Goal: Find specific page/section: Find specific page/section

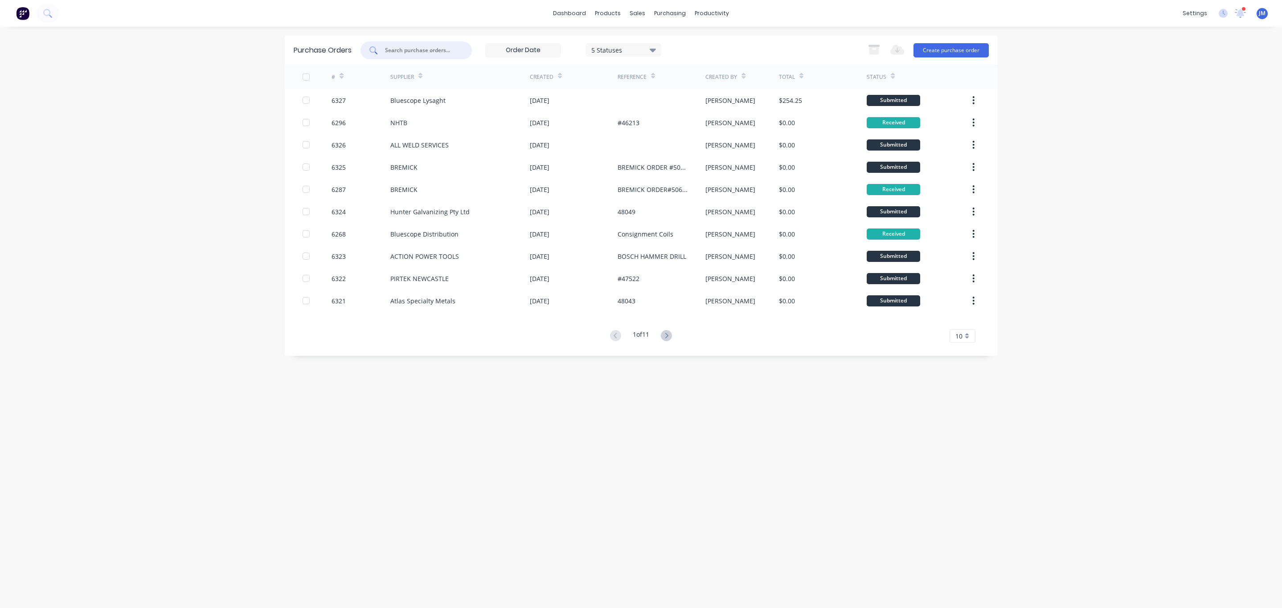
click at [421, 46] on input "text" at bounding box center [421, 50] width 74 height 9
type input "ovesco"
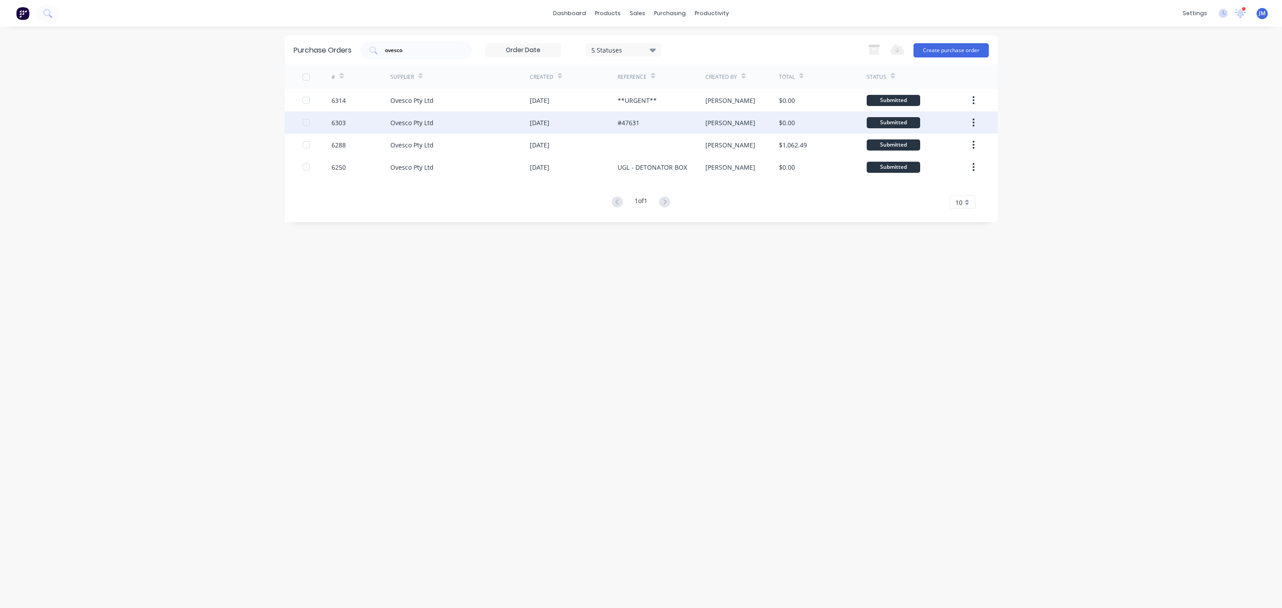
click at [437, 128] on div "Ovesco Pty Ltd" at bounding box center [459, 122] width 139 height 22
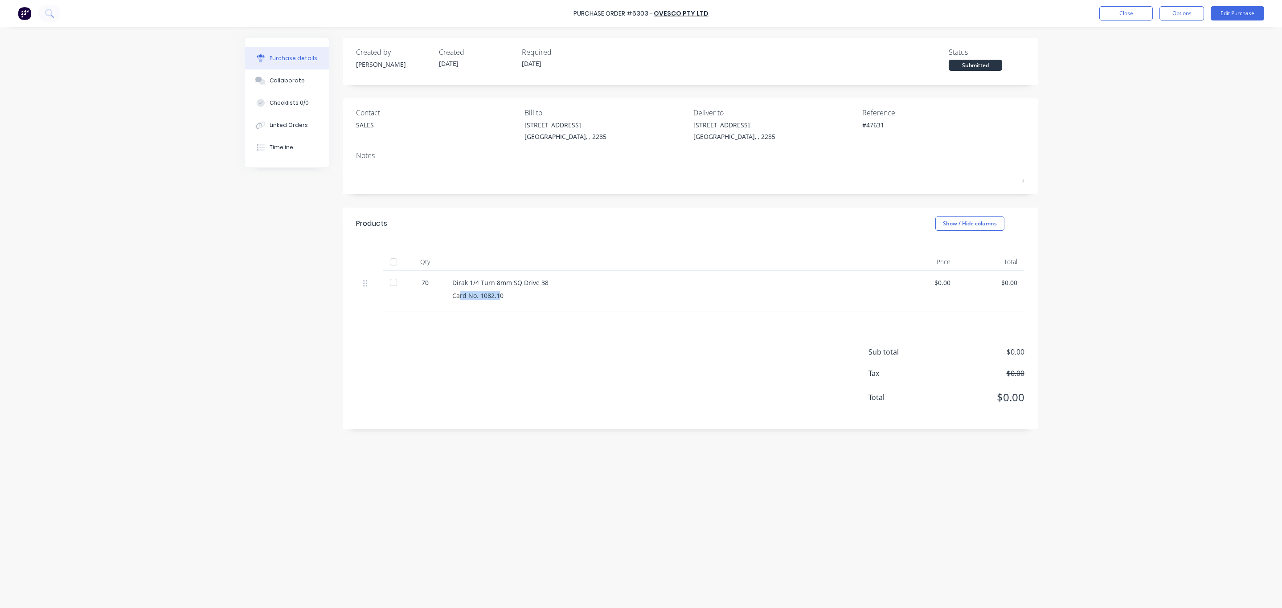
drag, startPoint x: 499, startPoint y: 303, endPoint x: 458, endPoint y: 292, distance: 42.4
click at [458, 292] on div "Dirak 1/4 Turn 8mm SQ Drive 38 Card No. 1082.10" at bounding box center [668, 291] width 446 height 41
click at [553, 313] on div "Sub total $0.00 Tax $0.00 Total $0.00" at bounding box center [690, 370] width 695 height 118
click at [1180, 12] on button "Options" at bounding box center [1182, 13] width 45 height 14
click at [1165, 31] on div "Print / Email" at bounding box center [1161, 36] width 69 height 13
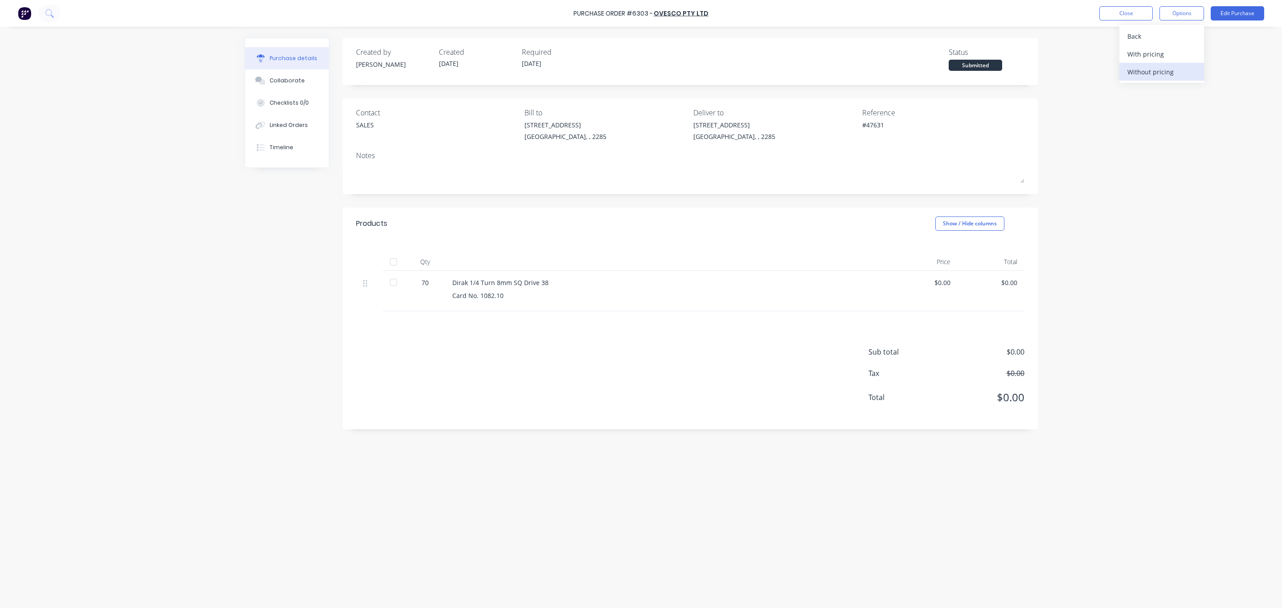
click at [1160, 64] on button "Without pricing" at bounding box center [1161, 72] width 85 height 18
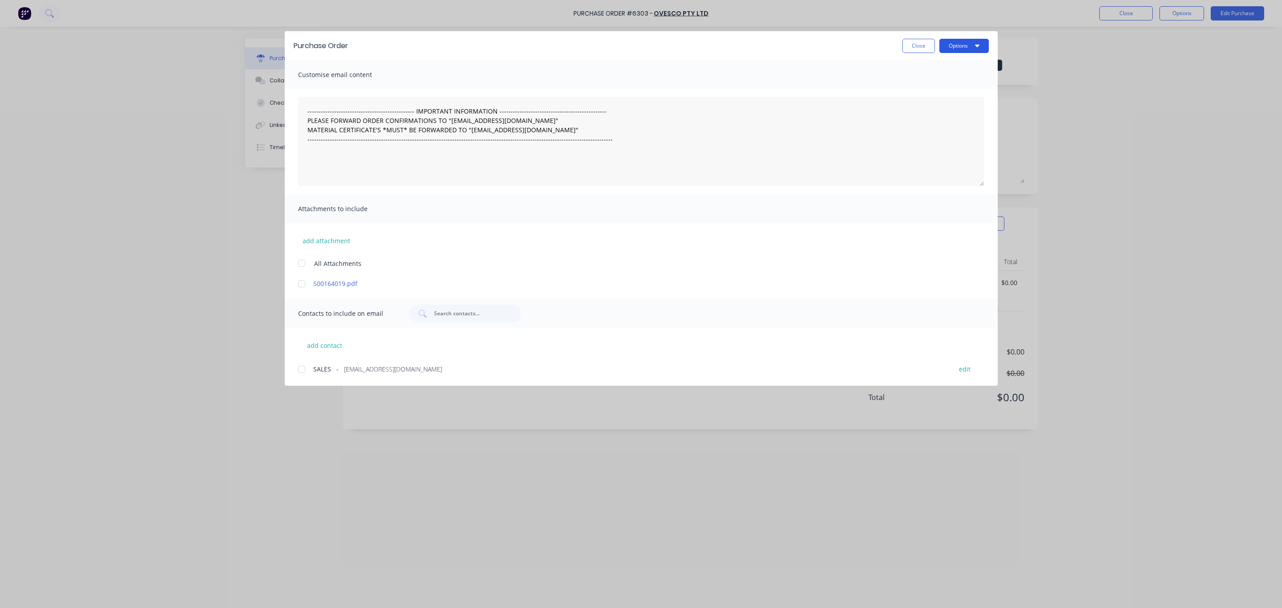
click at [956, 51] on button "Options" at bounding box center [963, 46] width 49 height 14
click at [956, 76] on button "Preview" at bounding box center [946, 69] width 85 height 18
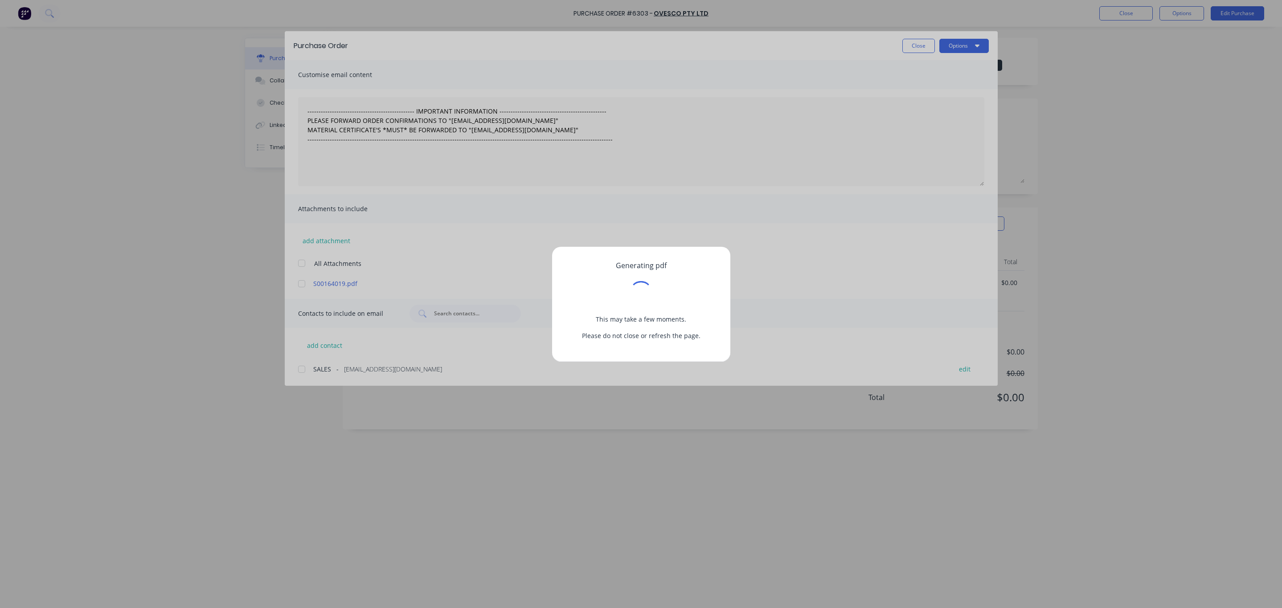
drag, startPoint x: 884, startPoint y: 81, endPoint x: 913, endPoint y: 76, distance: 29.7
click at [884, 82] on div "Generating pdf This may take a few moments. Please do not close or refresh the …" at bounding box center [641, 304] width 1282 height 608
click at [964, 44] on div "Generating pdf This may take a few moments. Please do not close or refresh the …" at bounding box center [641, 304] width 1282 height 608
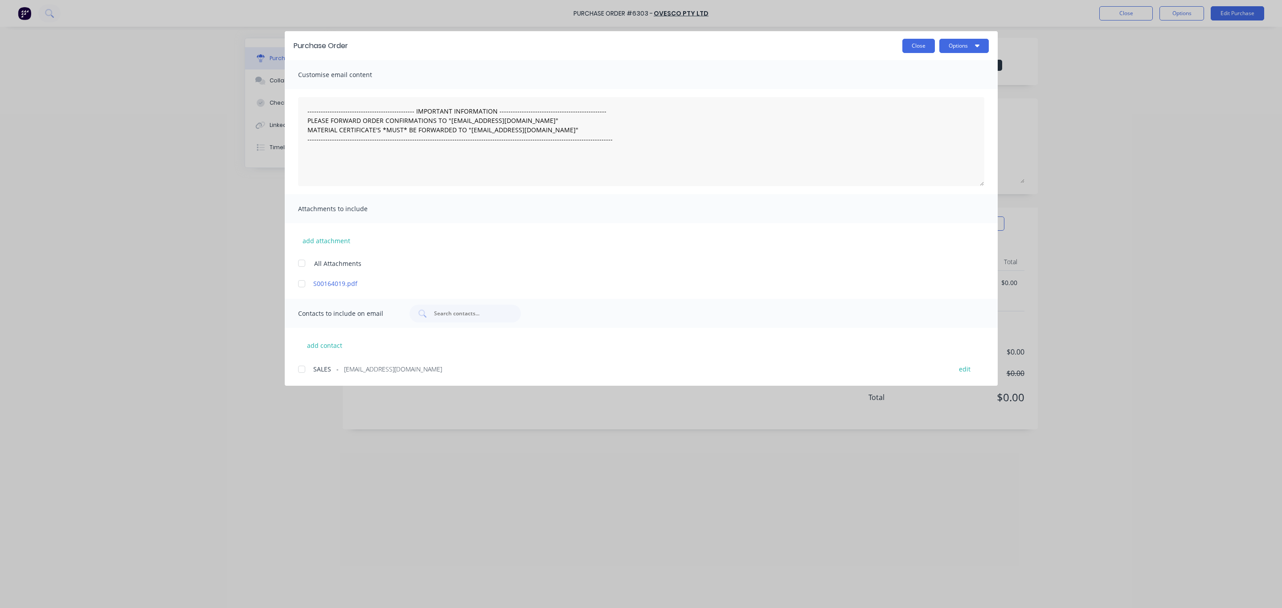
click at [903, 39] on button "Close" at bounding box center [918, 46] width 33 height 14
type textarea "x"
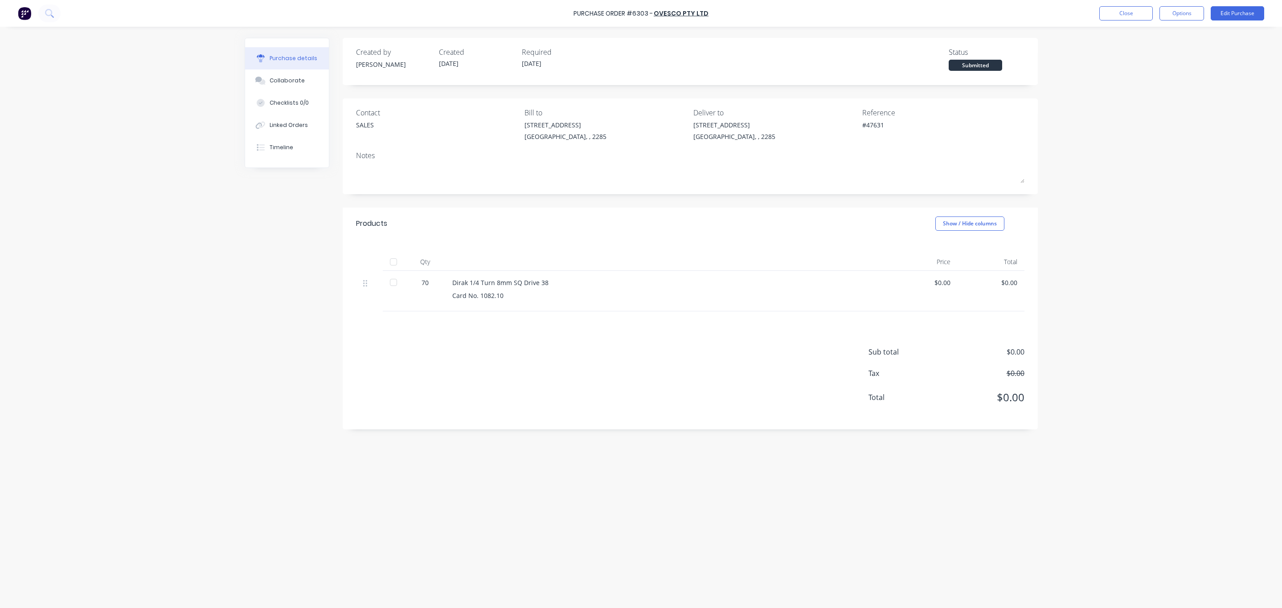
click at [512, 66] on div "Created by [PERSON_NAME] Created [DATE] Required [DATE]" at bounding box center [477, 59] width 242 height 24
click at [663, 60] on div "Created by [PERSON_NAME] Created [DATE] Required [DATE] Status Submitted" at bounding box center [690, 59] width 668 height 24
drag, startPoint x: 649, startPoint y: 13, endPoint x: 638, endPoint y: 16, distance: 11.0
click at [638, 16] on div "Purchase Order #6303 -" at bounding box center [613, 13] width 79 height 9
click at [269, 86] on button "Collaborate" at bounding box center [287, 81] width 84 height 22
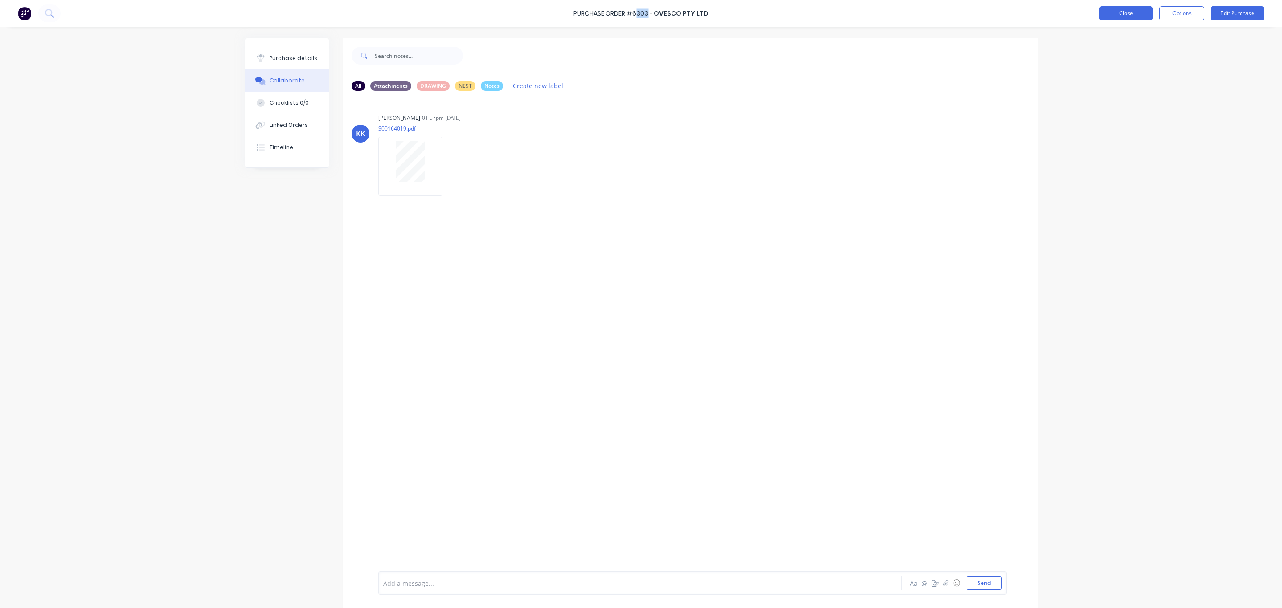
click at [1124, 20] on button "Close" at bounding box center [1125, 13] width 53 height 14
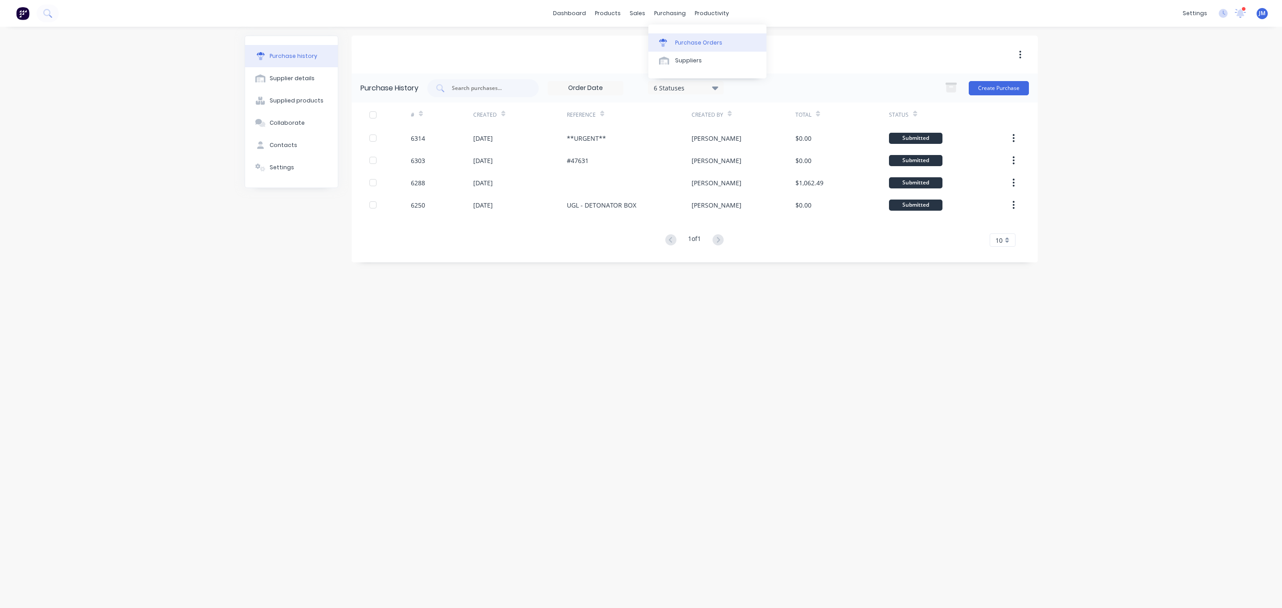
click at [693, 44] on div "Purchase Orders" at bounding box center [698, 43] width 47 height 8
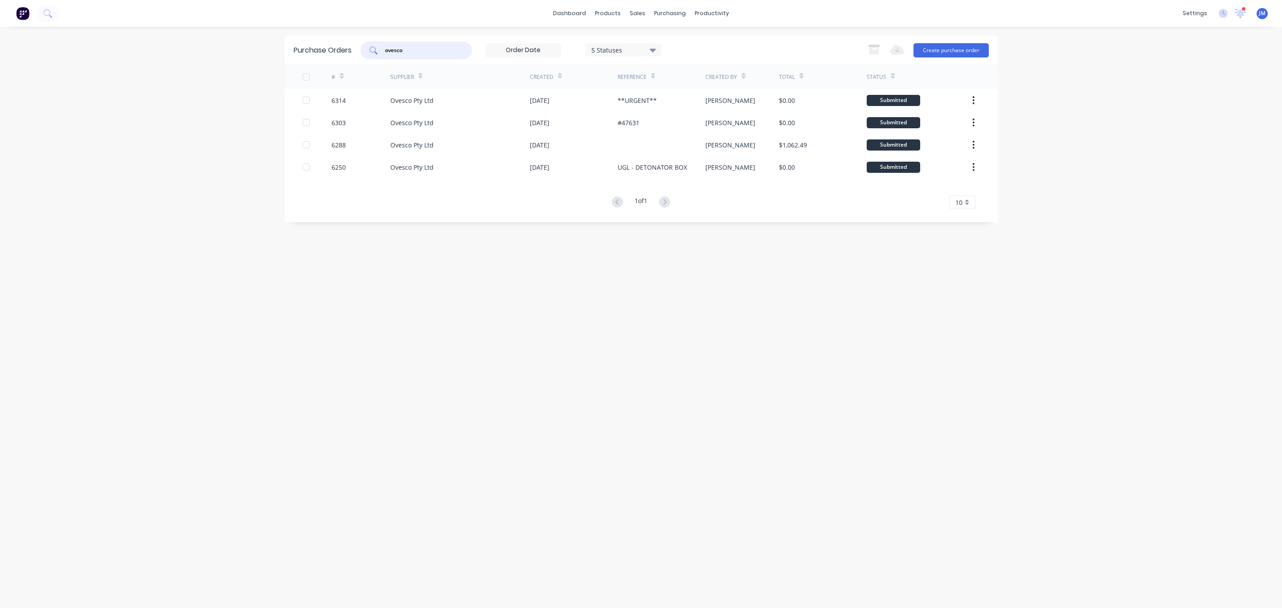
drag, startPoint x: 421, startPoint y: 49, endPoint x: 273, endPoint y: 48, distance: 148.4
click at [273, 48] on div "dashboard products sales purchasing productivity dashboard products Product Cat…" at bounding box center [641, 304] width 1282 height 608
type input "atlas"
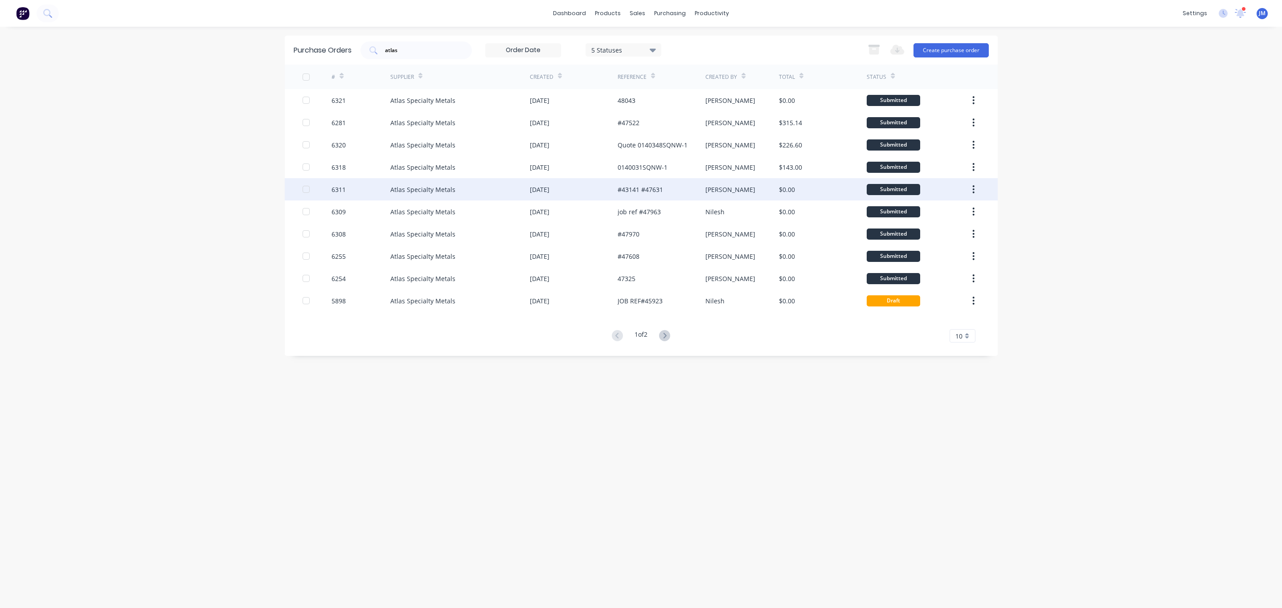
click at [592, 184] on div "[DATE]" at bounding box center [574, 189] width 88 height 22
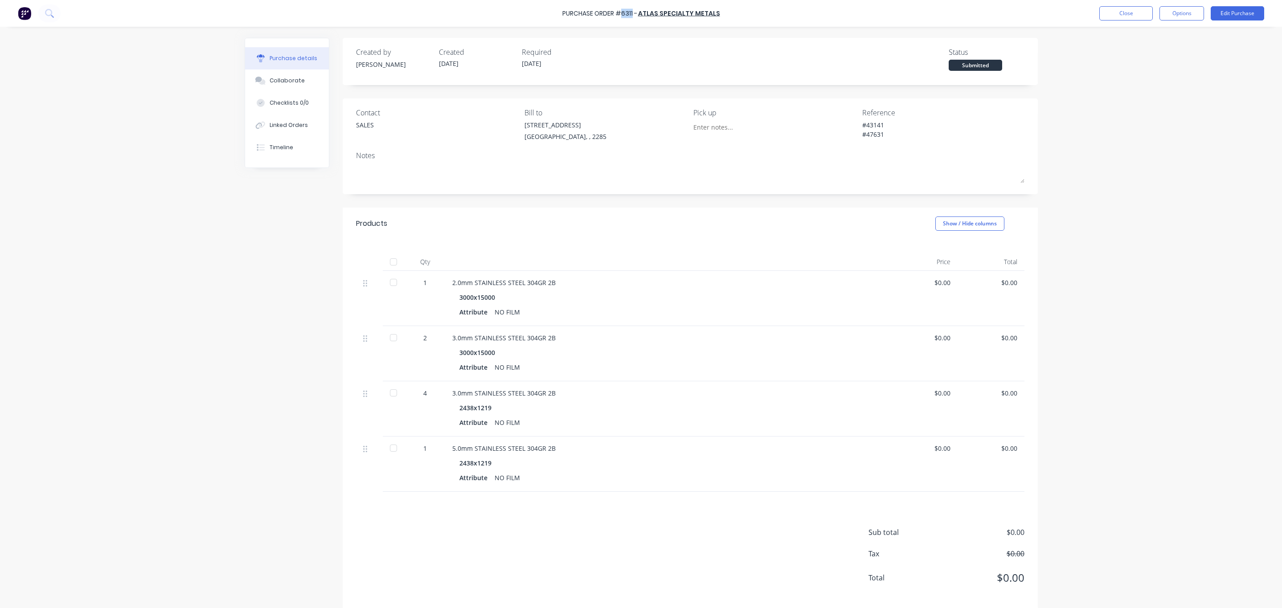
drag, startPoint x: 634, startPoint y: 15, endPoint x: 583, endPoint y: 25, distance: 51.8
click at [623, 11] on div "Purchase Order #6311 -" at bounding box center [599, 13] width 75 height 9
click at [287, 83] on div "Collaborate" at bounding box center [287, 81] width 35 height 8
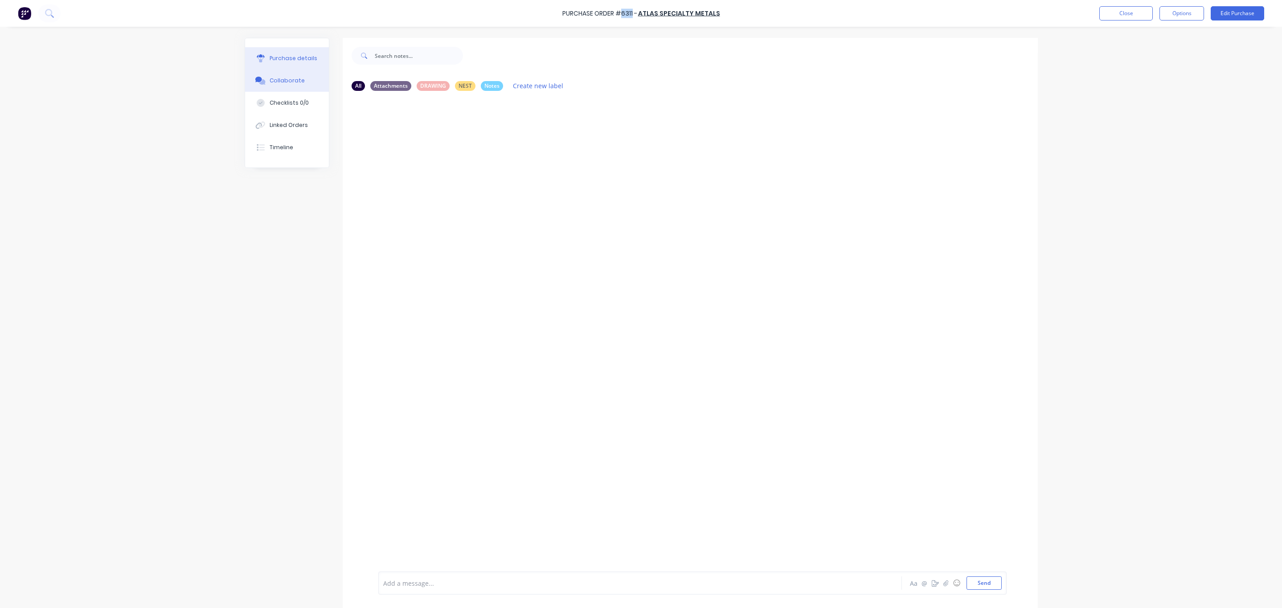
click at [280, 48] on button "Purchase details" at bounding box center [287, 58] width 84 height 22
type textarea "x"
